Goal: Information Seeking & Learning: Learn about a topic

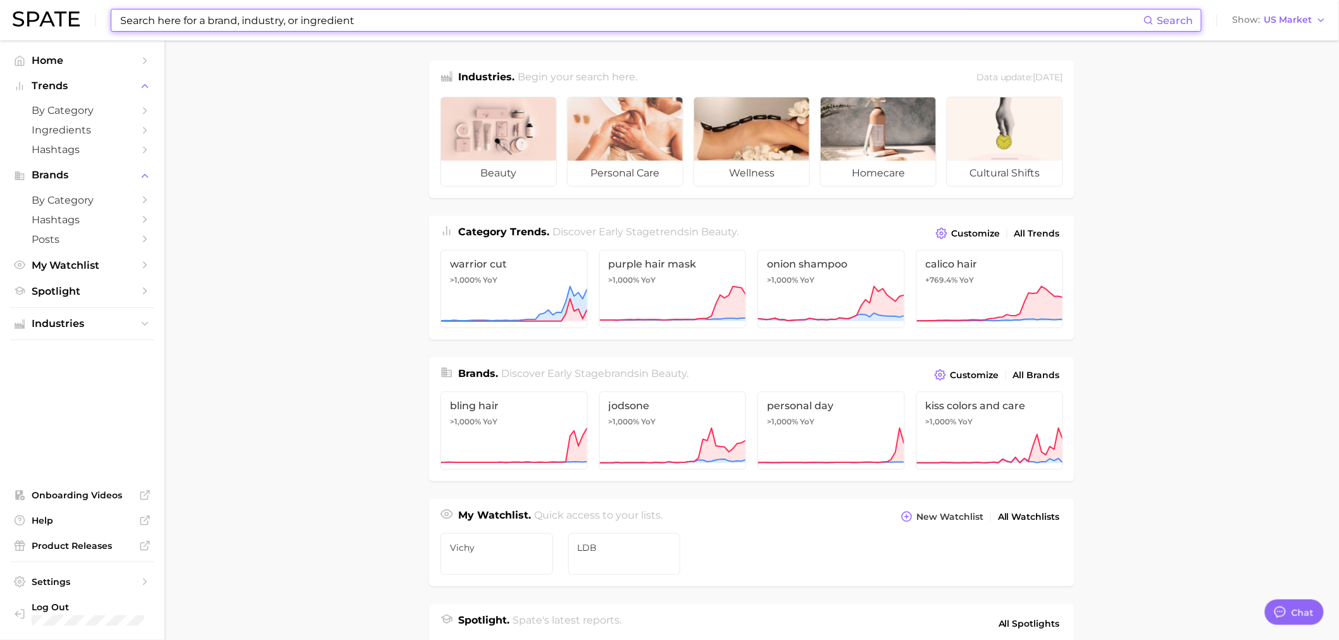
click at [243, 23] on input at bounding box center [631, 20] width 1024 height 22
click at [291, 22] on input at bounding box center [631, 20] width 1024 height 22
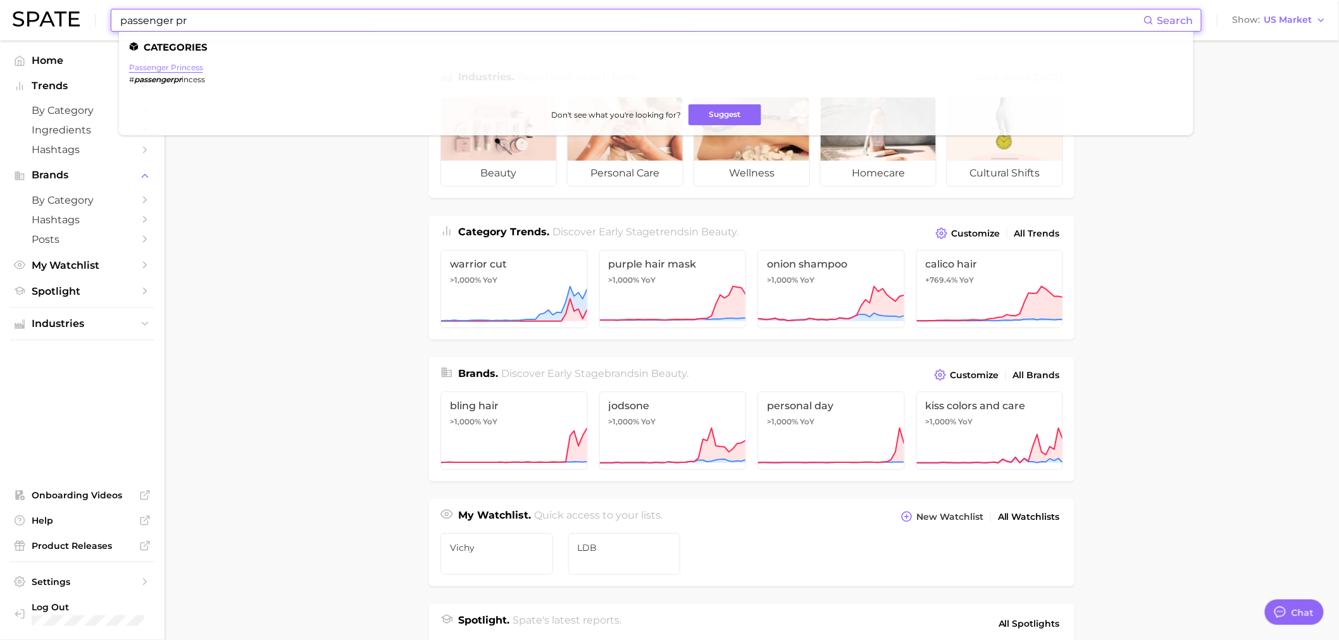
type input "passenger pr"
click at [165, 68] on link "passenger princess" at bounding box center [166, 67] width 74 height 9
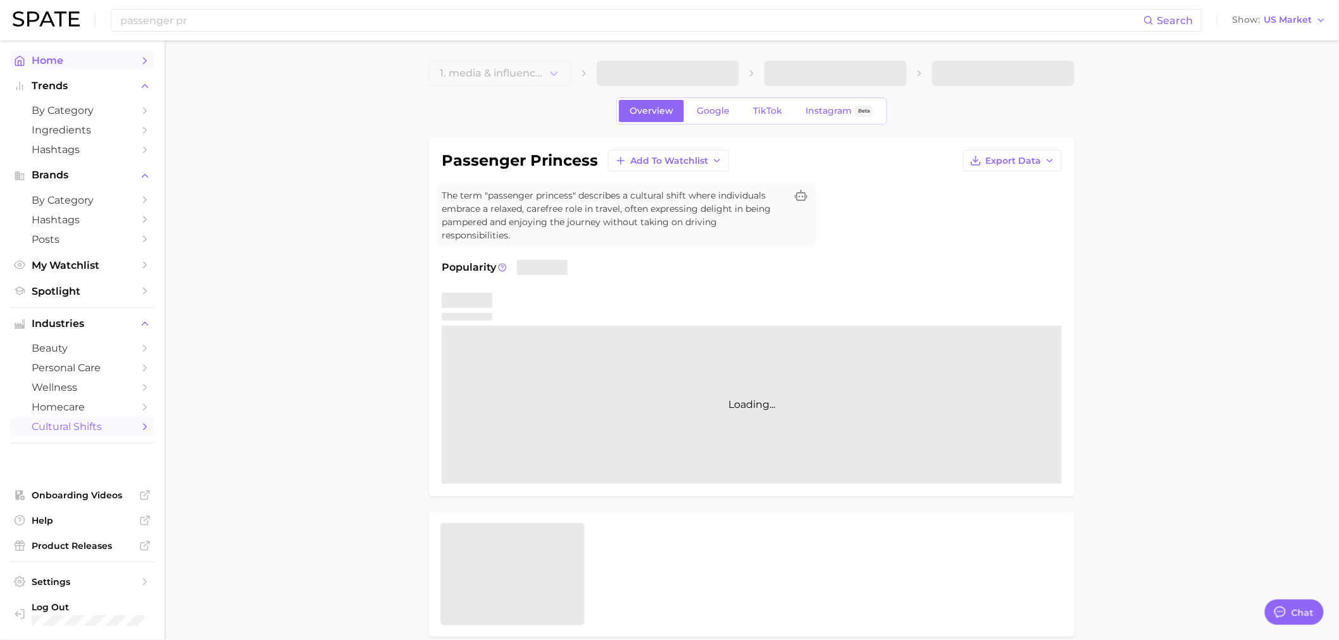
type textarea "x"
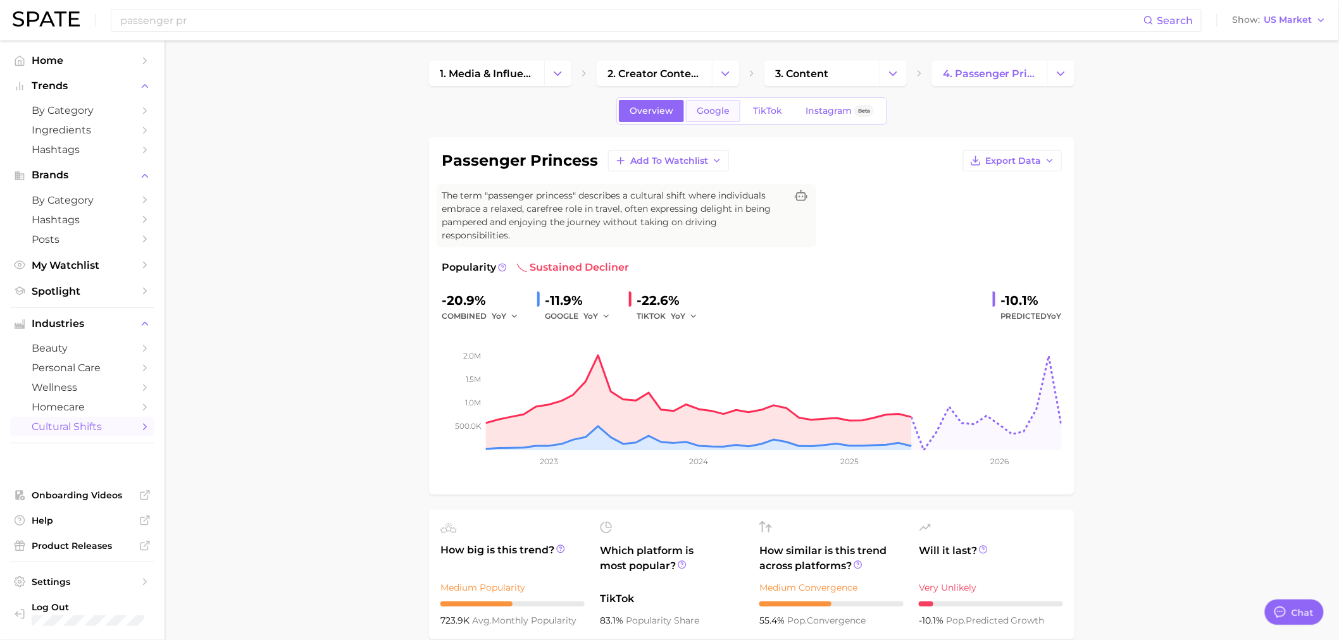
click at [711, 108] on span "Google" at bounding box center [713, 111] width 33 height 11
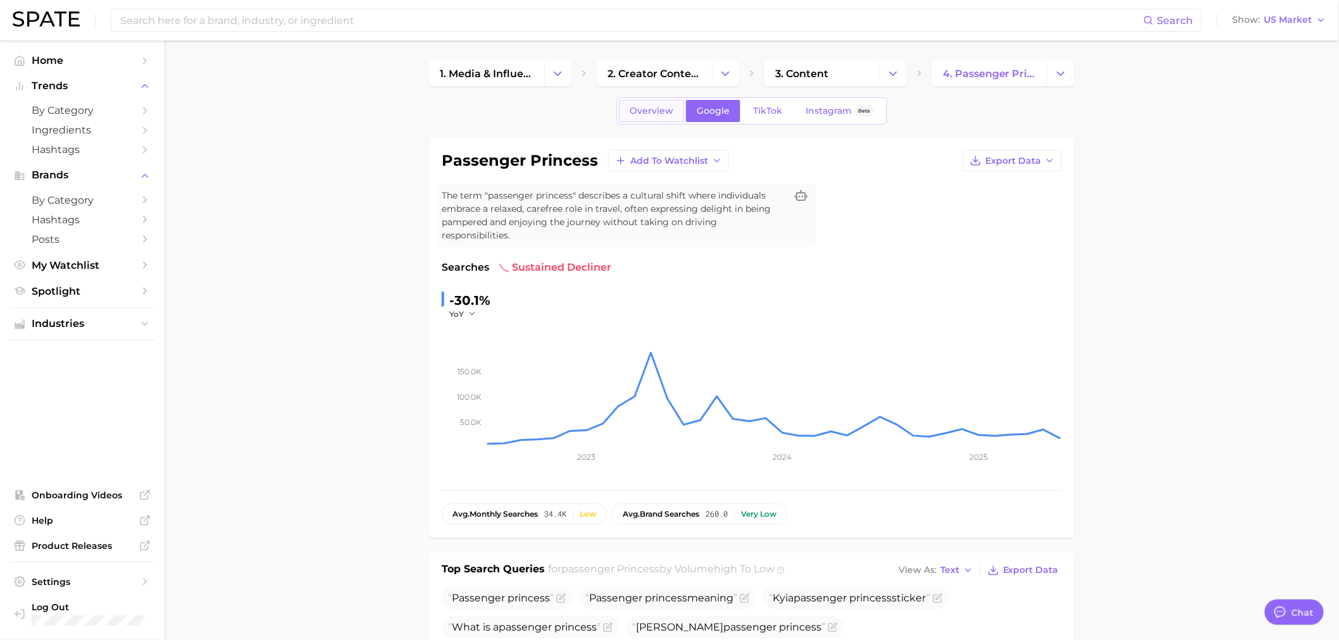
click at [636, 109] on span "Overview" at bounding box center [652, 111] width 44 height 11
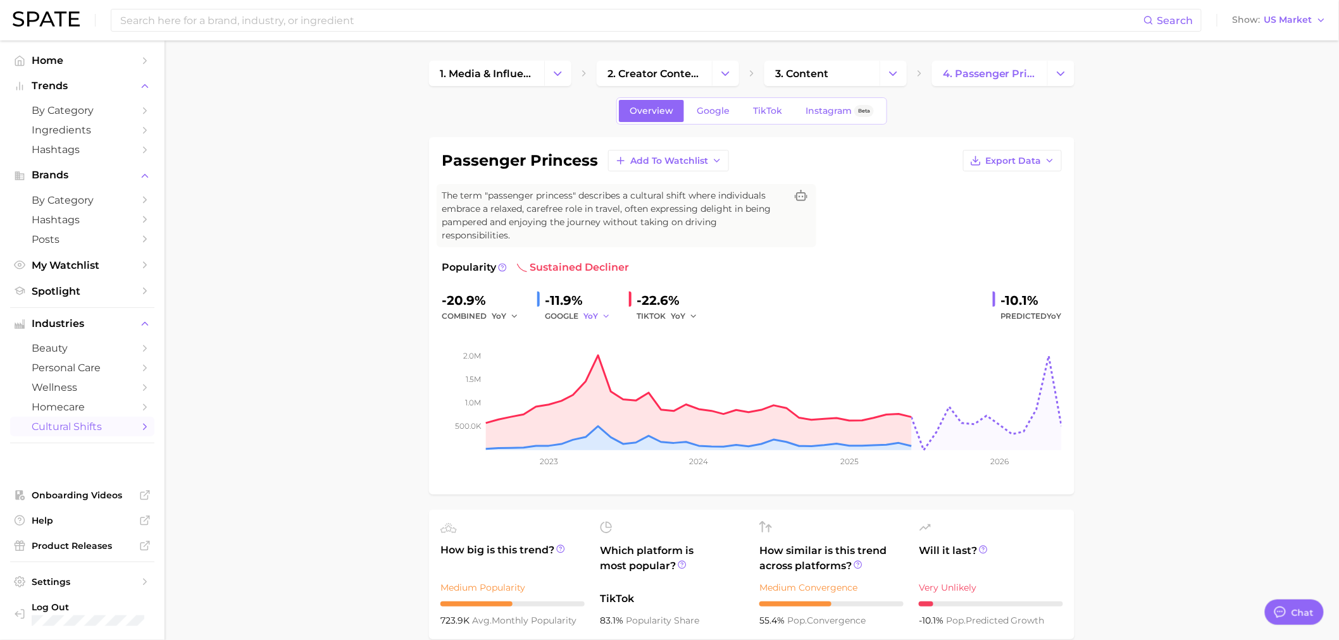
click at [609, 318] on icon "button" at bounding box center [606, 316] width 9 height 9
click at [622, 378] on button "MoM" at bounding box center [652, 382] width 139 height 23
click at [697, 319] on icon "button" at bounding box center [693, 316] width 9 height 9
click at [705, 375] on button "MoM" at bounding box center [740, 382] width 139 height 23
click at [295, 16] on input at bounding box center [631, 20] width 1024 height 22
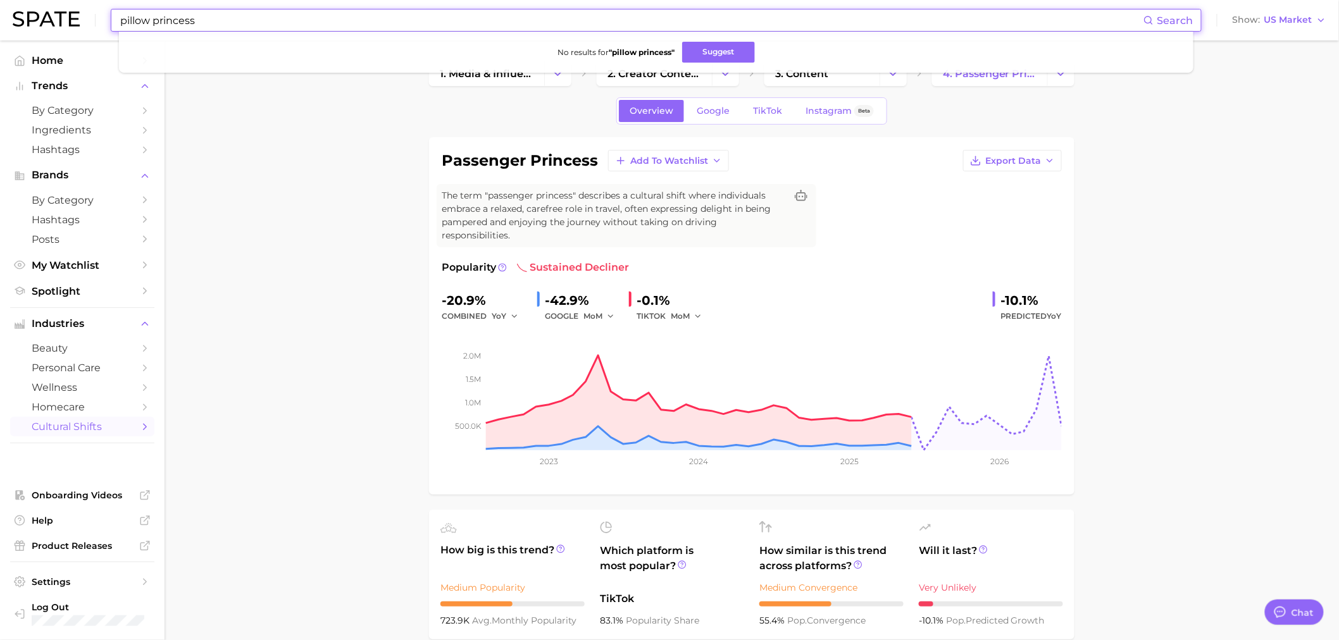
drag, startPoint x: 271, startPoint y: 13, endPoint x: 89, endPoint y: 16, distance: 182.3
click at [89, 16] on div "pillow princess Search No results for " pillow princess " Suggest Show US Market" at bounding box center [670, 20] width 1314 height 40
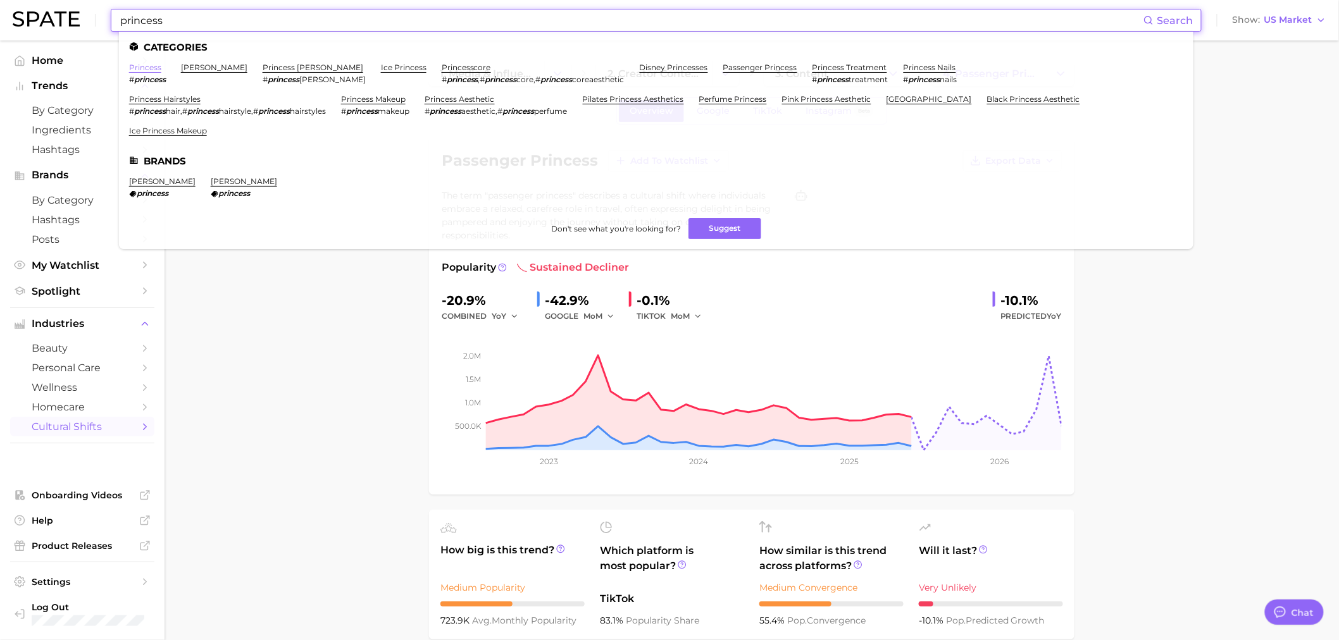
type input "princess"
click at [146, 64] on link "princess" at bounding box center [145, 67] width 32 height 9
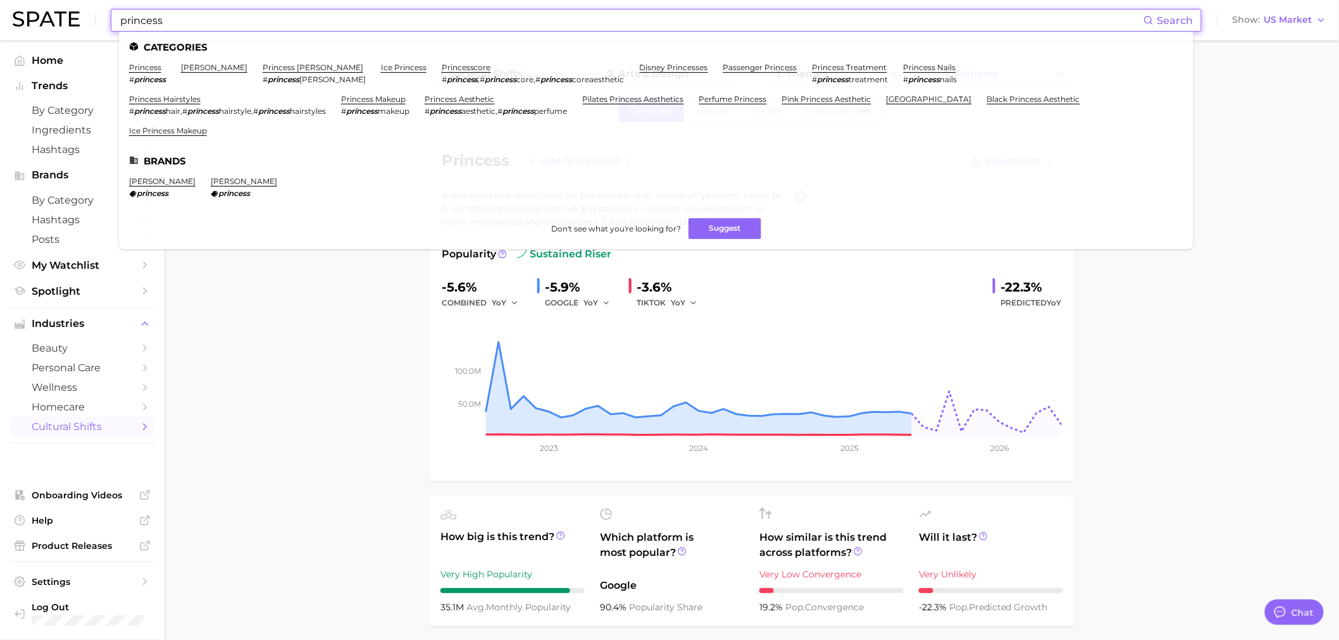
click at [216, 23] on input "princess" at bounding box center [631, 20] width 1024 height 22
click at [813, 65] on link "princess treatment" at bounding box center [850, 67] width 75 height 9
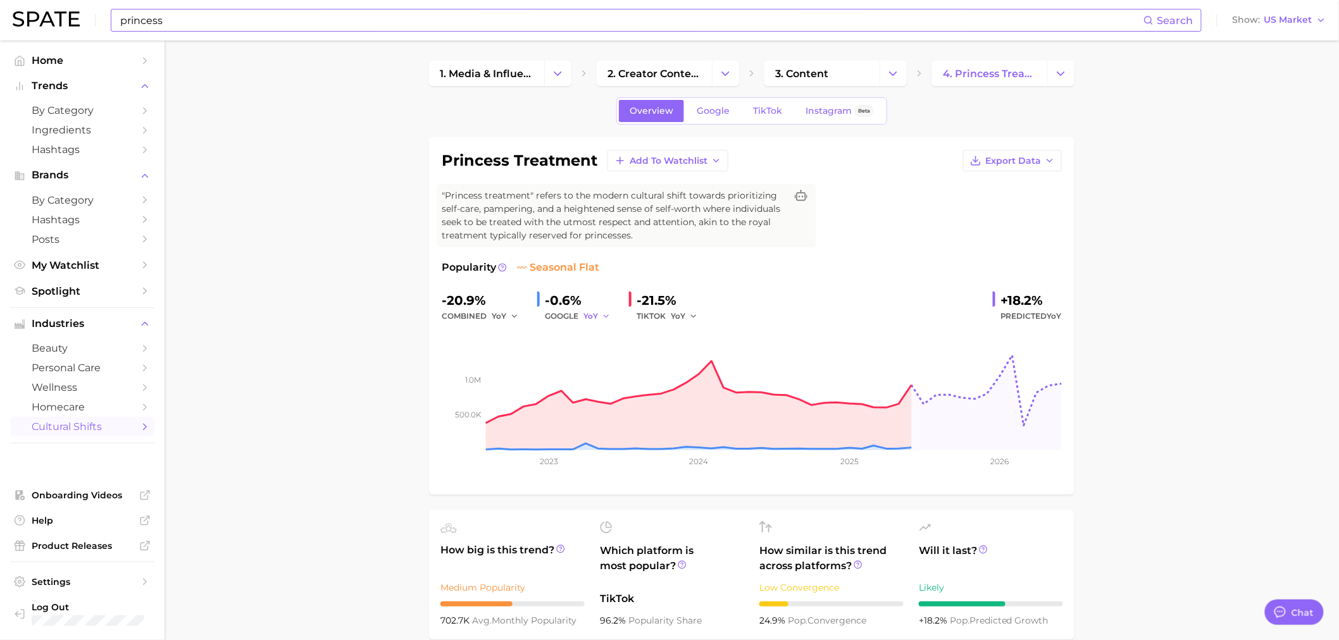
click at [602, 315] on icon "button" at bounding box center [606, 316] width 9 height 9
click at [614, 377] on button "MoM" at bounding box center [652, 382] width 139 height 23
click at [690, 313] on icon "button" at bounding box center [693, 316] width 9 height 9
click at [705, 376] on button "MoM" at bounding box center [740, 382] width 139 height 23
click at [723, 123] on div "Overview Google TikTok Instagram Beta" at bounding box center [751, 110] width 271 height 27
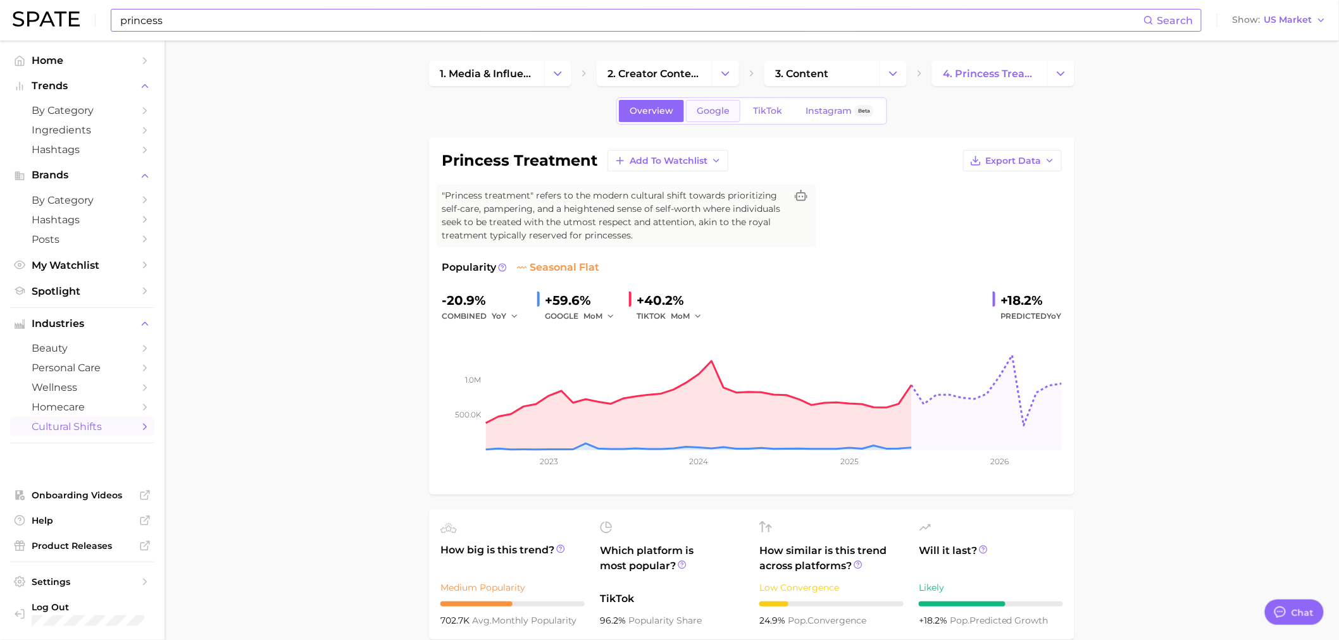
click at [721, 116] on span "Google" at bounding box center [713, 111] width 33 height 11
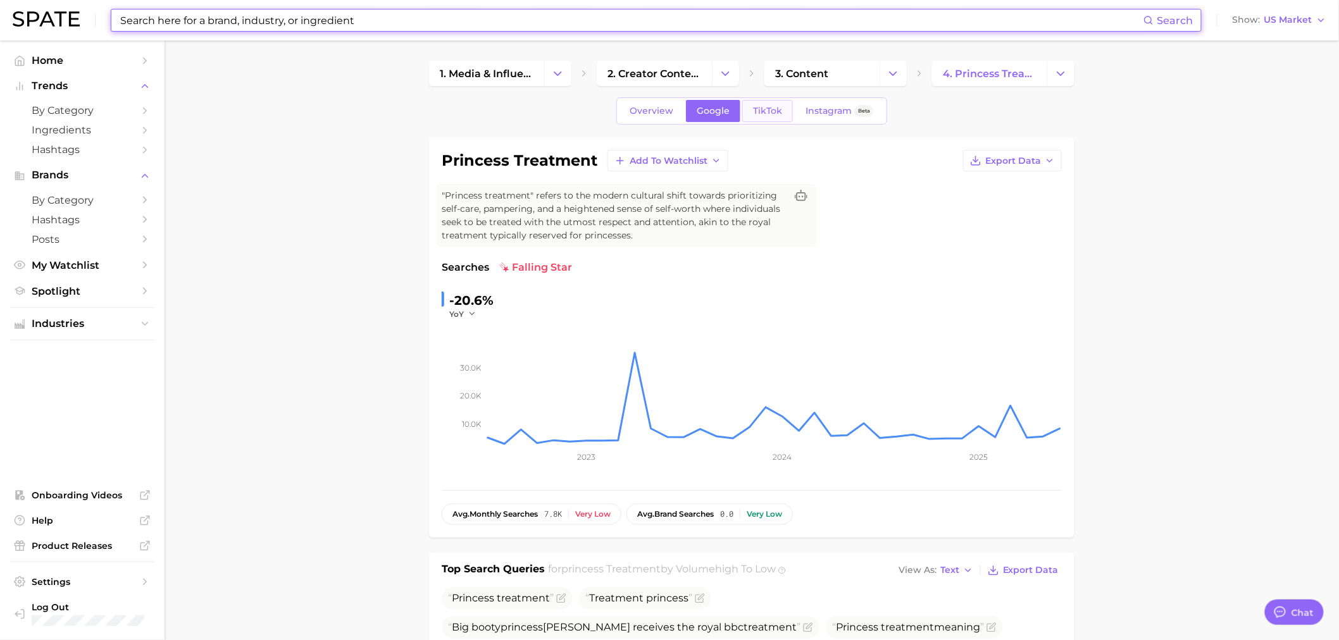
click at [780, 103] on link "TikTok" at bounding box center [767, 111] width 51 height 22
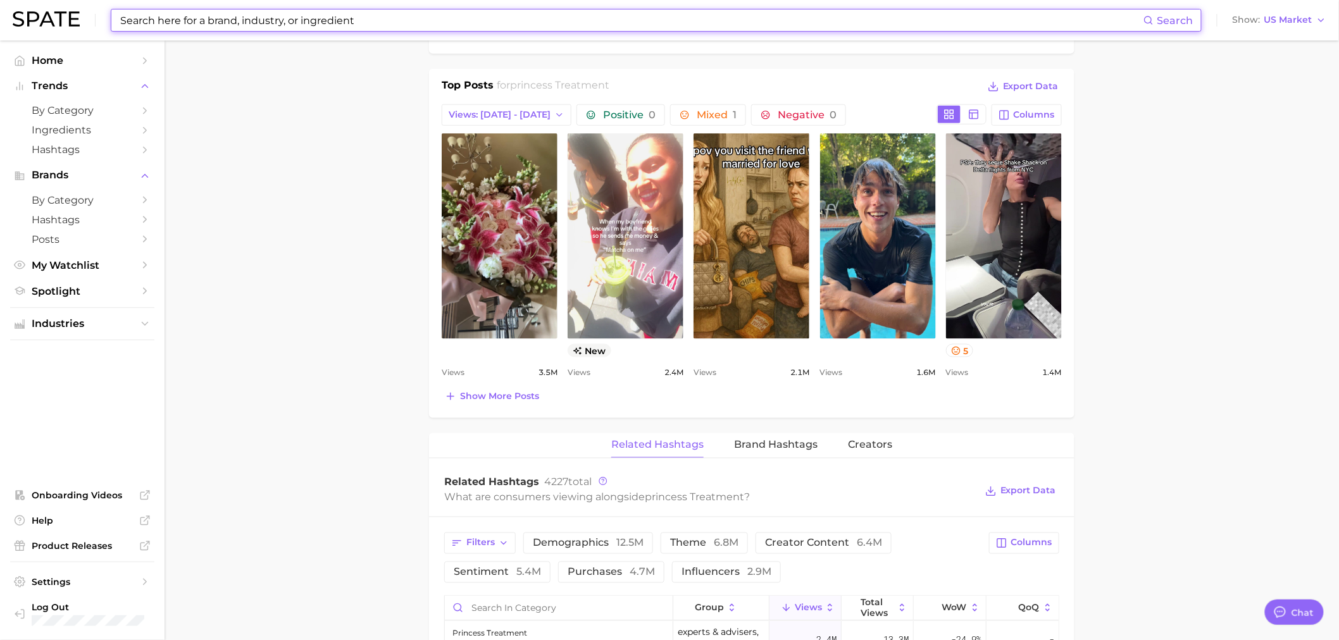
scroll to position [609, 0]
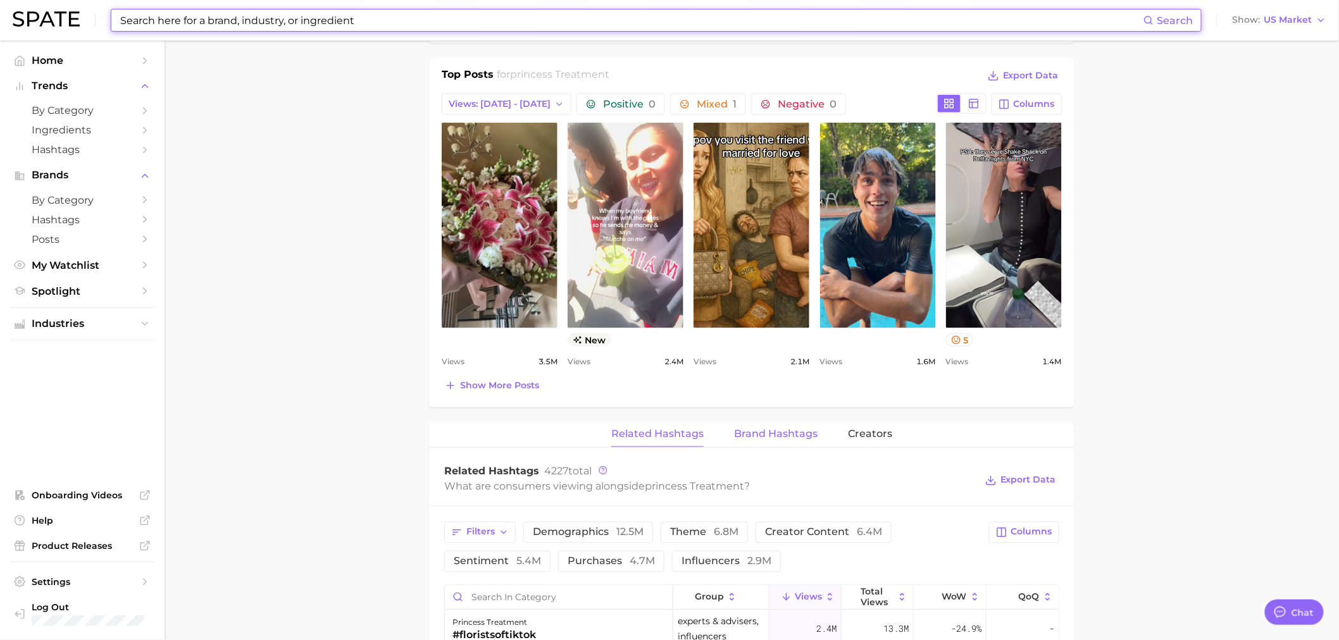
click at [773, 425] on button "Brand Hashtags" at bounding box center [776, 435] width 84 height 25
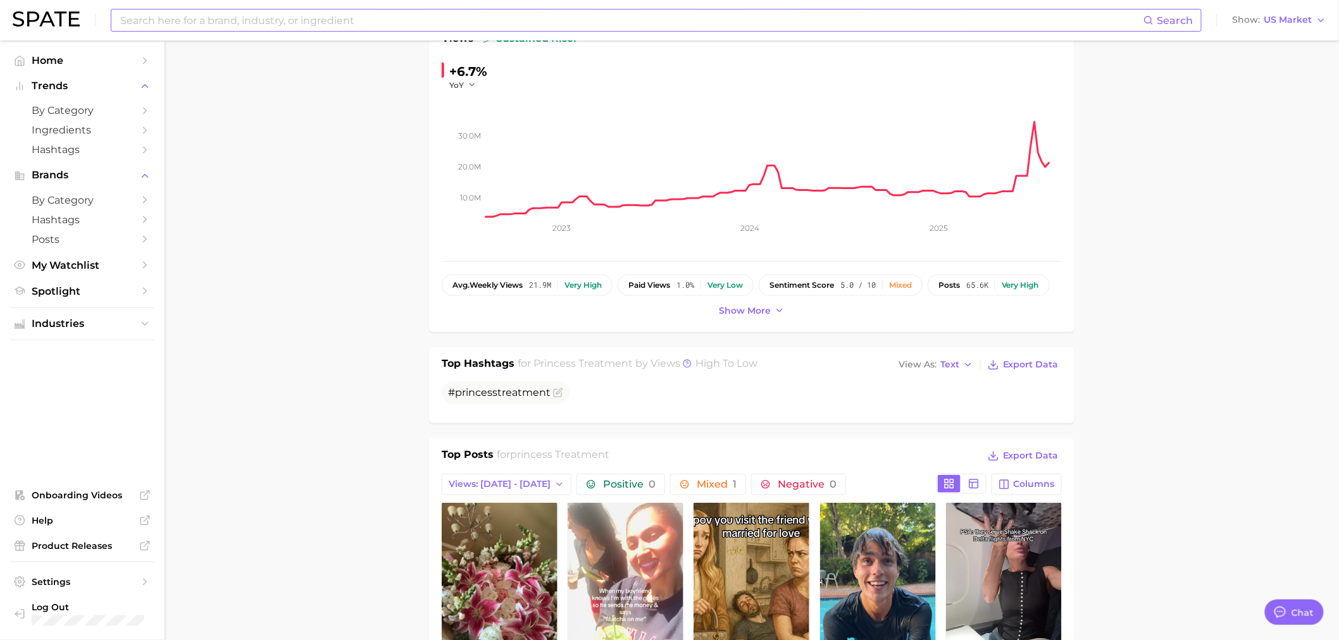
scroll to position [0, 0]
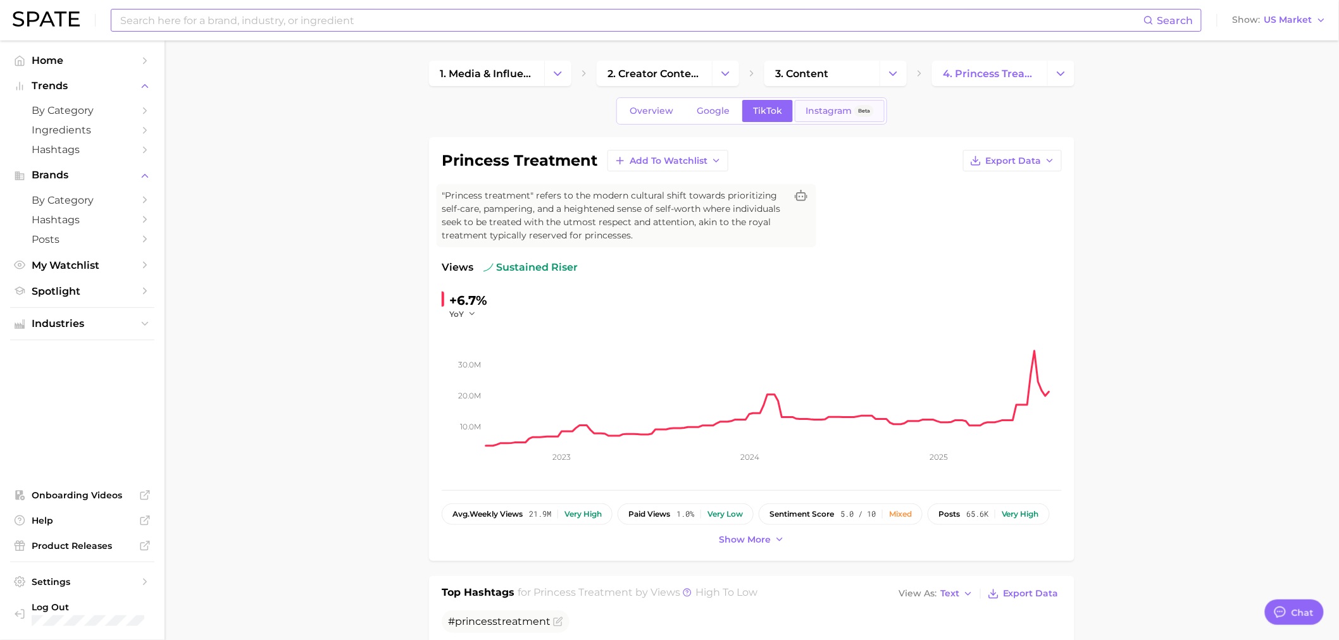
click at [831, 110] on span "Instagram" at bounding box center [829, 111] width 46 height 11
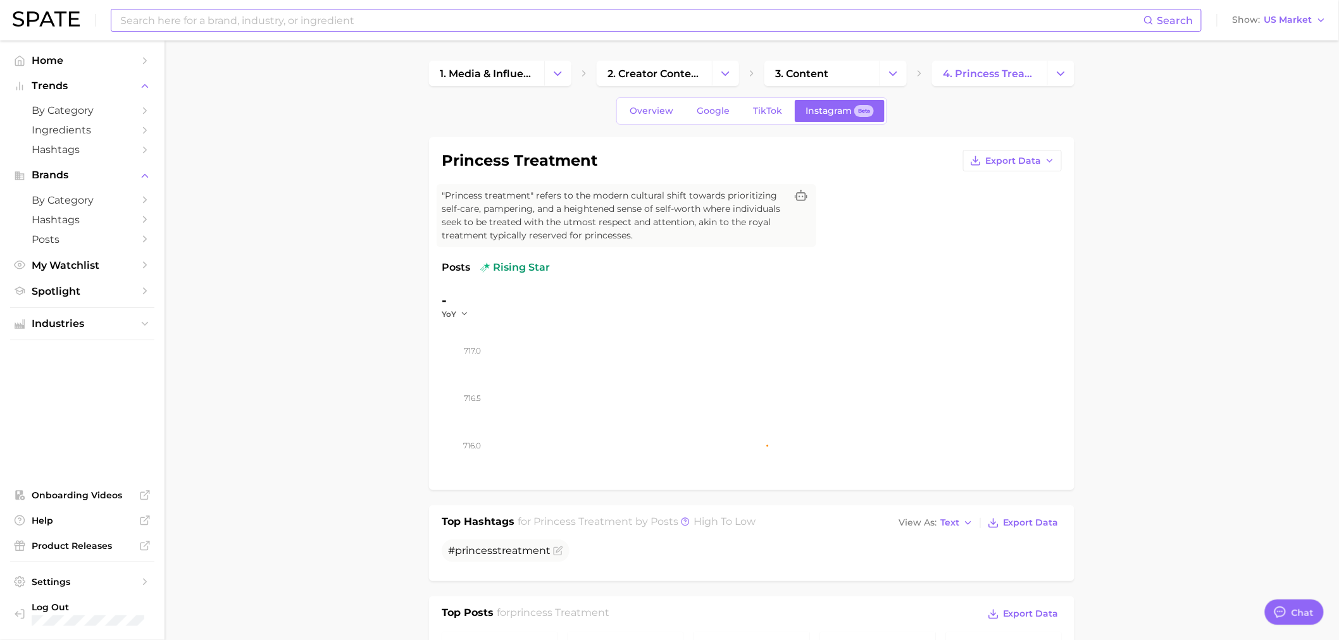
click at [89, 49] on nav "Home Trends by Category Ingredients Hashtags Brands by Category Hashtags Posts …" at bounding box center [82, 340] width 165 height 600
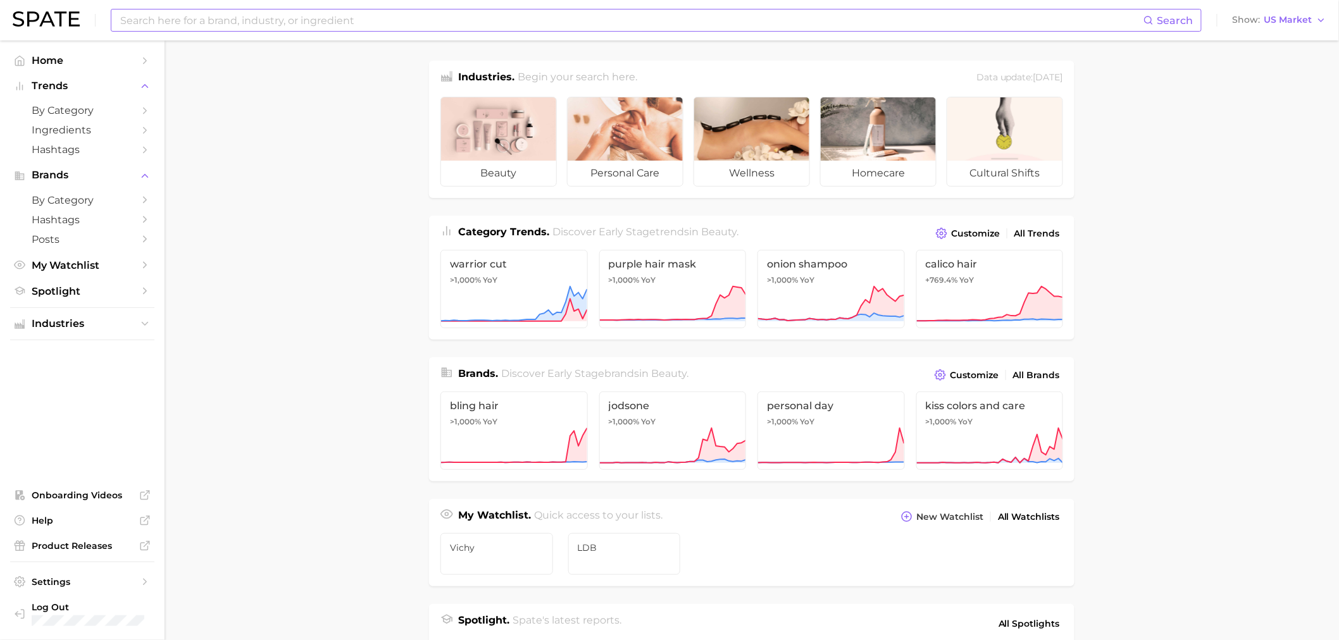
click at [251, 20] on input at bounding box center [631, 20] width 1024 height 22
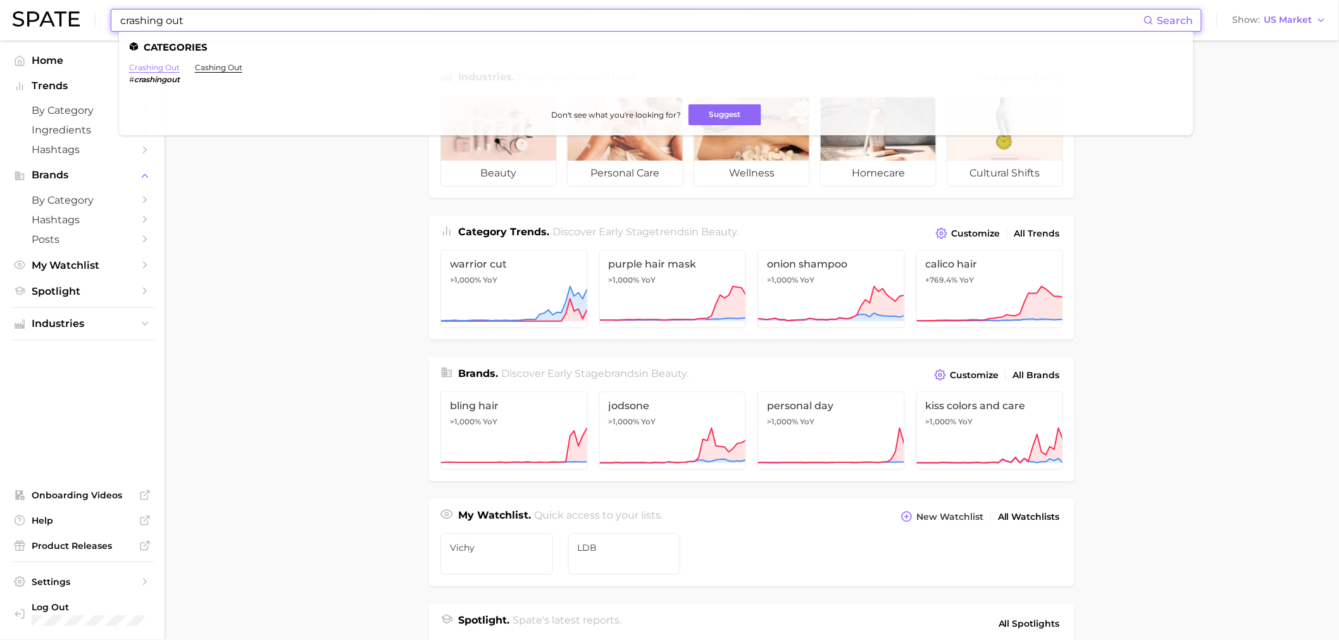
type input "crashing out"
click at [162, 64] on link "crashing out" at bounding box center [154, 67] width 51 height 9
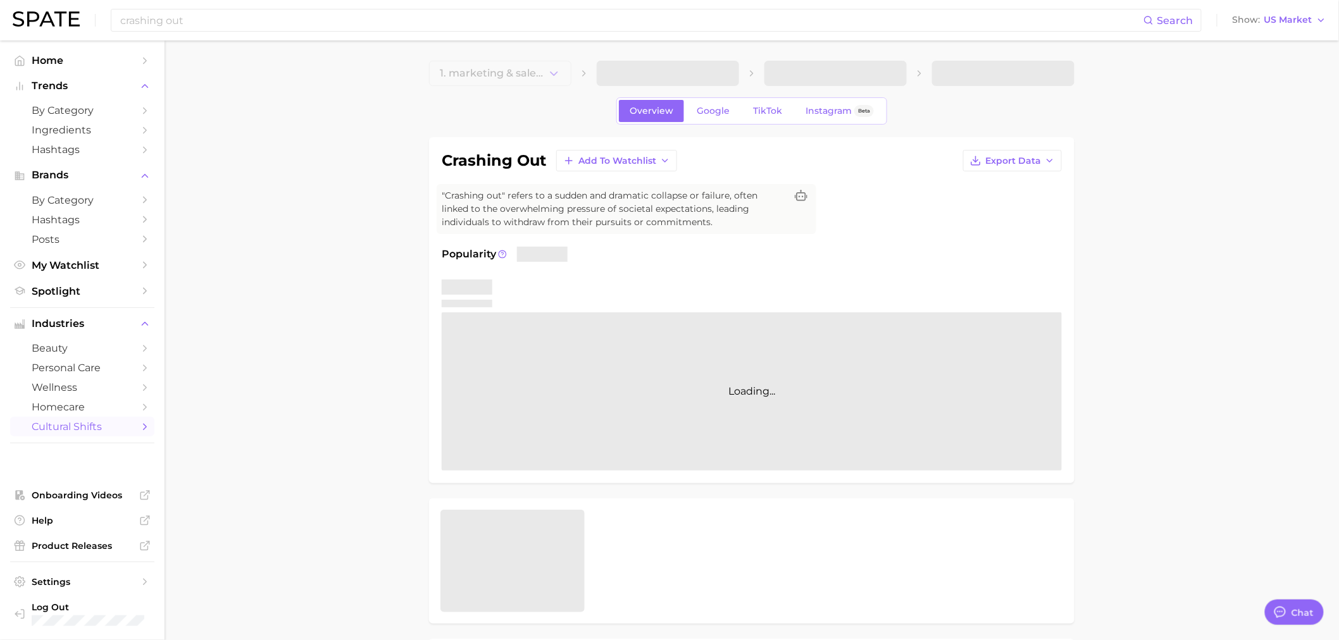
type textarea "x"
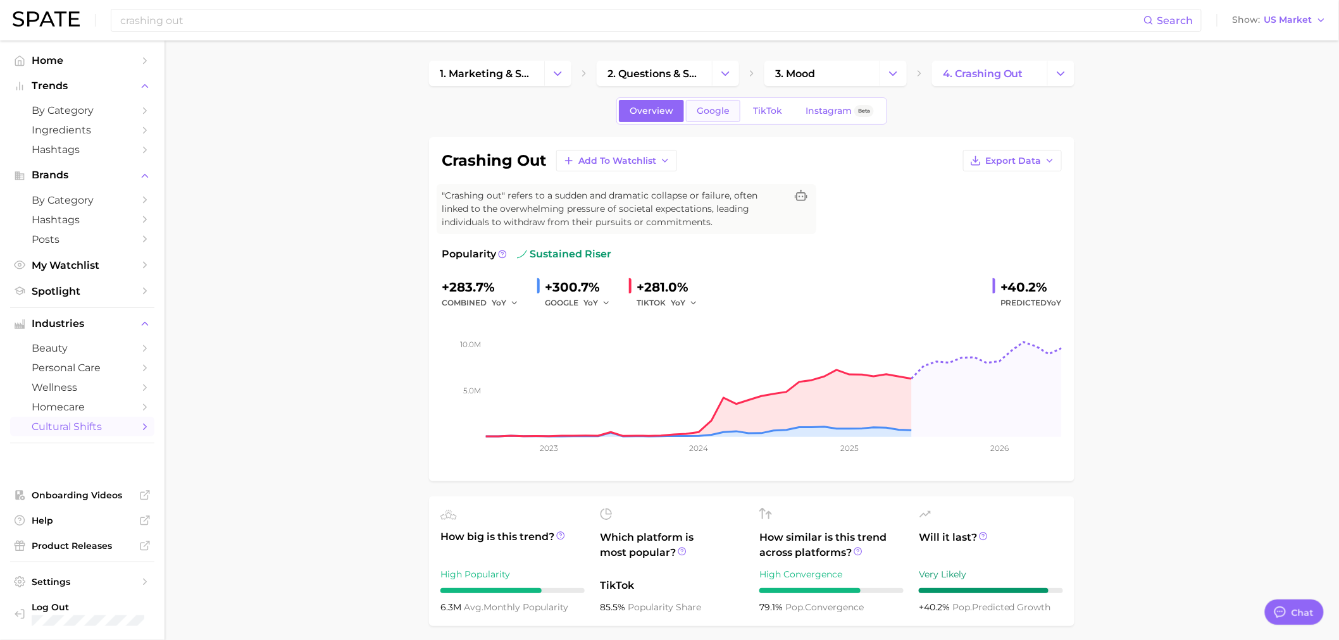
click at [719, 111] on span "Google" at bounding box center [713, 111] width 33 height 11
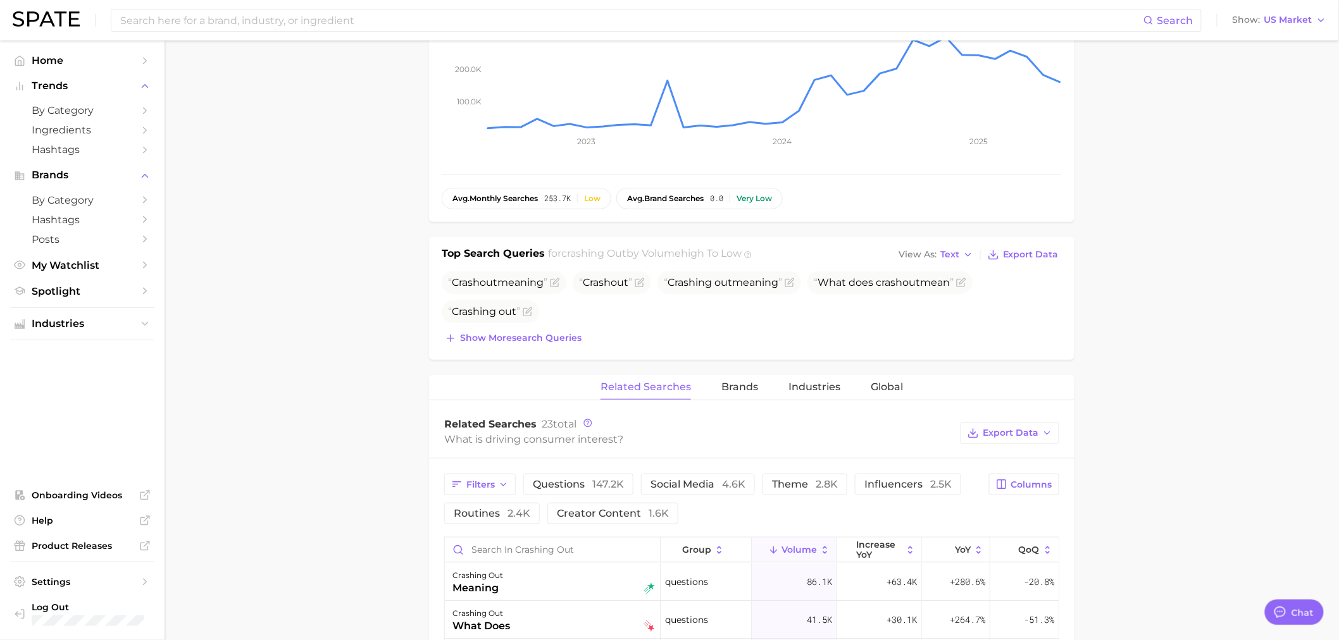
scroll to position [304, 0]
click at [735, 380] on span "Brands" at bounding box center [739, 385] width 37 height 11
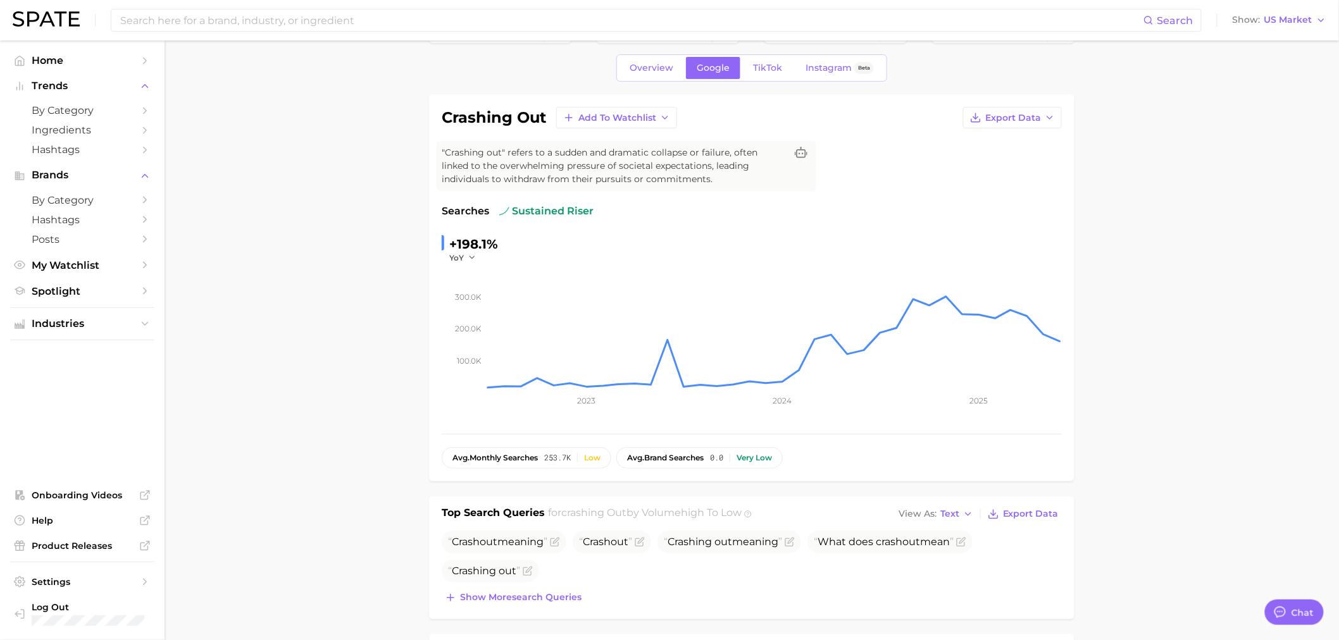
scroll to position [0, 0]
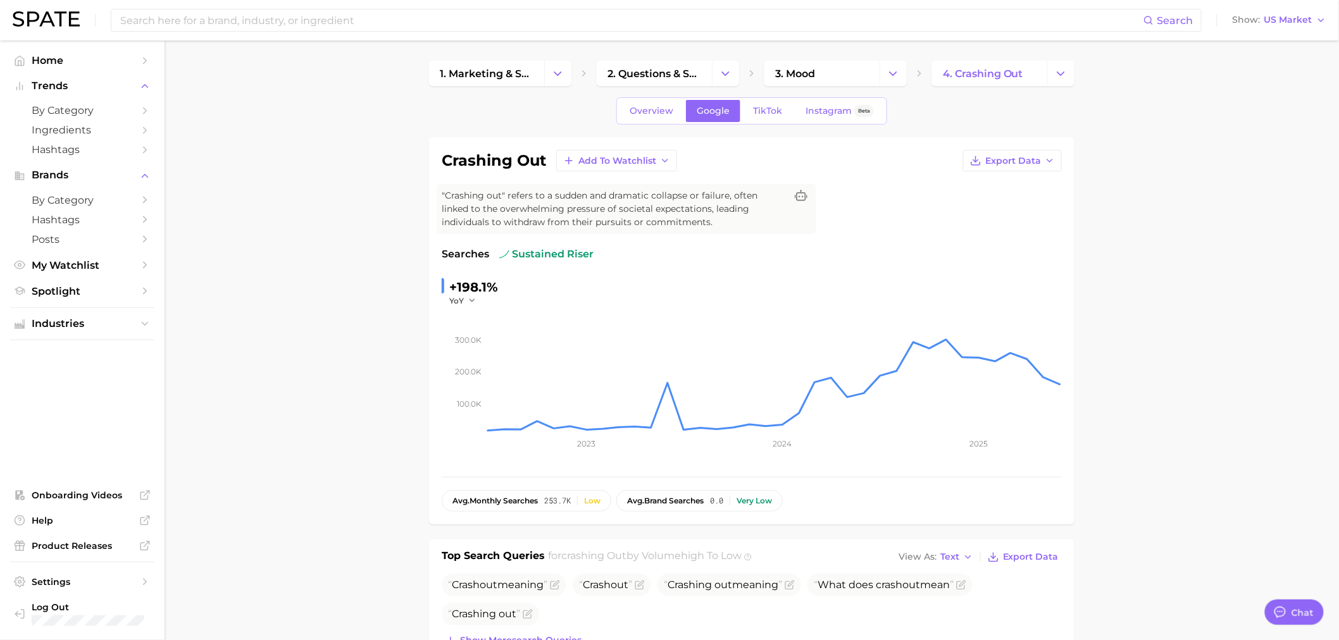
click at [761, 122] on div "Overview Google TikTok Instagram Beta" at bounding box center [751, 110] width 271 height 27
click at [763, 110] on span "TikTok" at bounding box center [767, 111] width 29 height 11
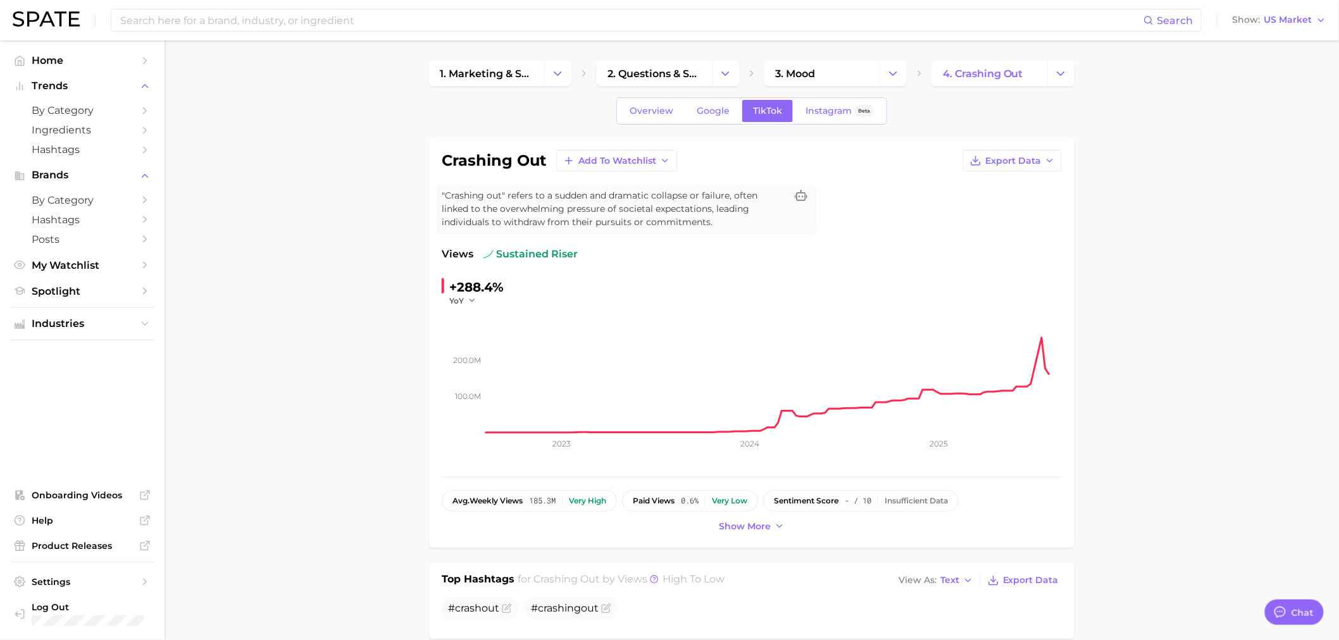
click at [37, 20] on img at bounding box center [46, 18] width 67 height 15
